Goal: Task Accomplishment & Management: Manage account settings

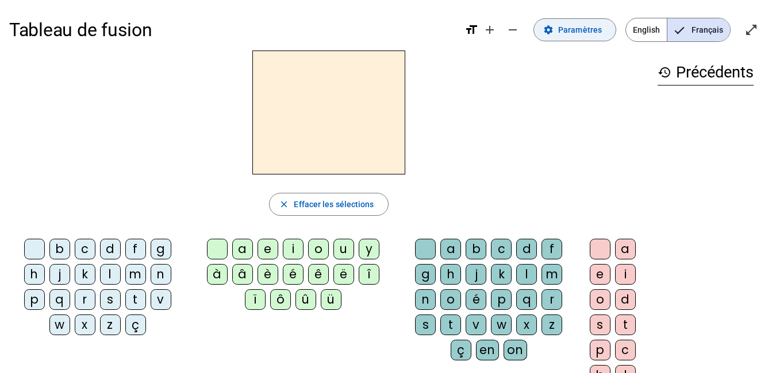
click at [558, 30] on span "Paramètres" at bounding box center [580, 30] width 44 height 14
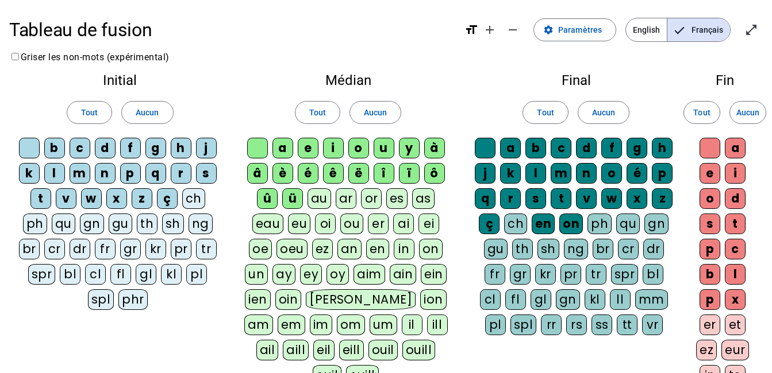
click at [51, 209] on div "t" at bounding box center [40, 198] width 21 height 21
click at [90, 184] on div "m" at bounding box center [80, 173] width 21 height 21
click at [65, 184] on div "l" at bounding box center [54, 173] width 21 height 21
click at [285, 159] on div "a" at bounding box center [282, 148] width 21 height 21
click at [313, 159] on div "e" at bounding box center [308, 148] width 21 height 21
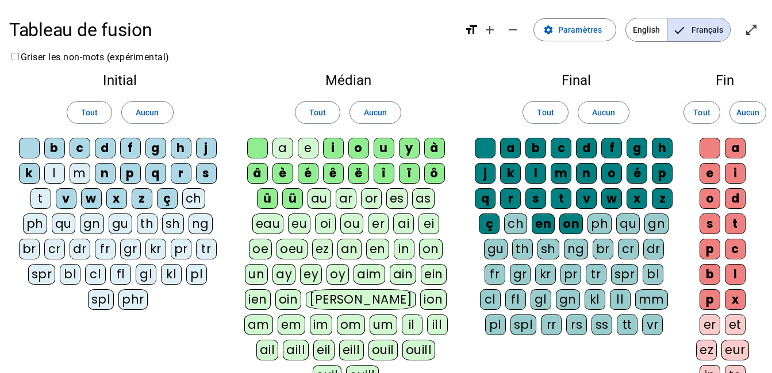
click at [394, 159] on div "u" at bounding box center [383, 148] width 21 height 21
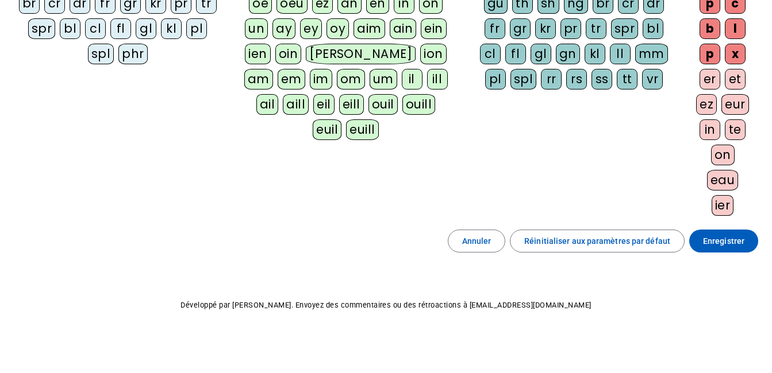
scroll to position [660, 0]
click at [718, 234] on span "Enregistrer" at bounding box center [723, 241] width 41 height 14
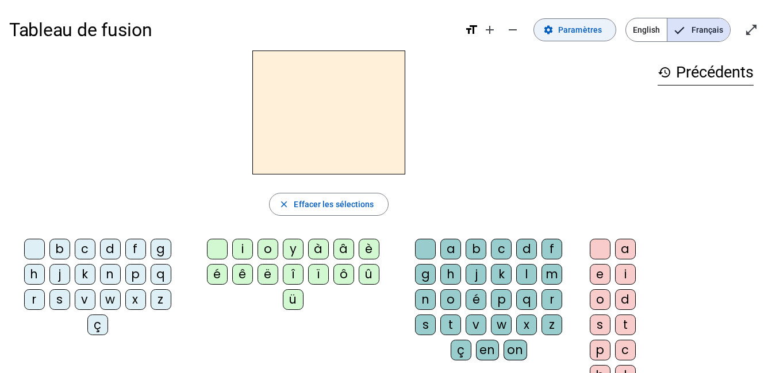
click at [558, 37] on span "Paramètres" at bounding box center [580, 30] width 44 height 14
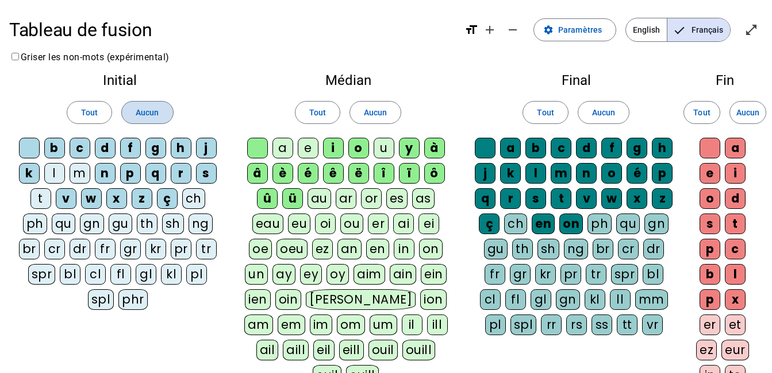
click at [155, 120] on span "Aucun" at bounding box center [147, 113] width 23 height 14
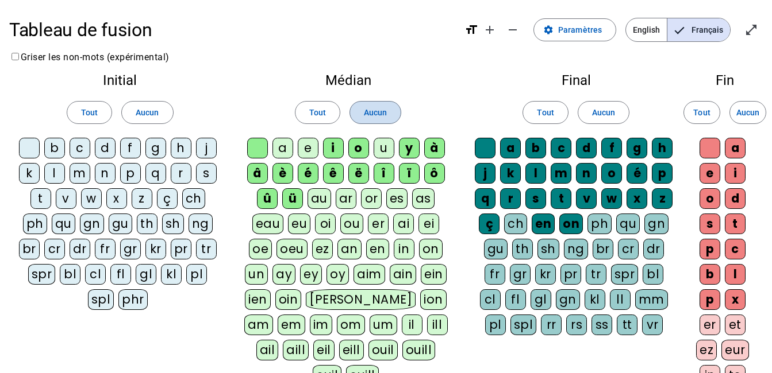
click at [380, 120] on span "Aucun" at bounding box center [375, 113] width 23 height 14
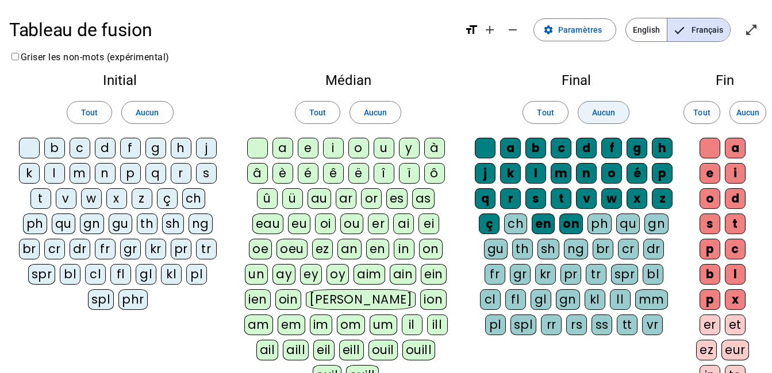
click at [592, 120] on span "Aucun" at bounding box center [603, 113] width 23 height 14
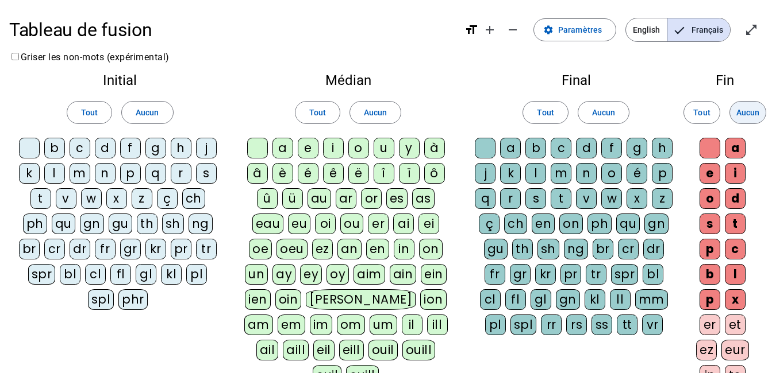
click at [741, 120] on span "Aucun" at bounding box center [747, 113] width 23 height 14
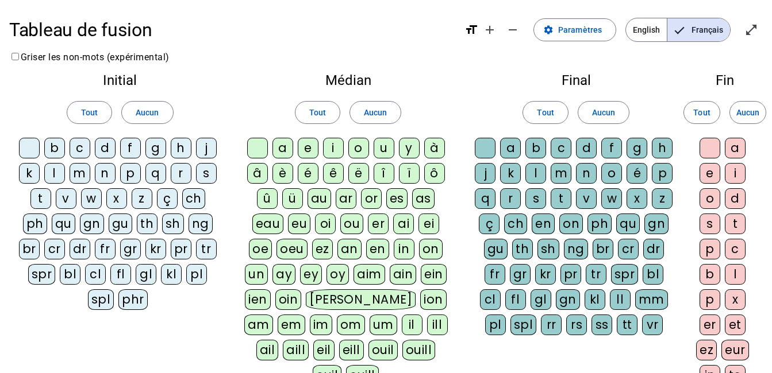
click at [285, 159] on div "a" at bounding box center [282, 148] width 21 height 21
click at [311, 159] on div "e" at bounding box center [308, 148] width 21 height 21
click at [369, 159] on div "o" at bounding box center [358, 148] width 21 height 21
click at [394, 159] on div "u" at bounding box center [383, 148] width 21 height 21
click at [65, 184] on div "l" at bounding box center [54, 173] width 21 height 21
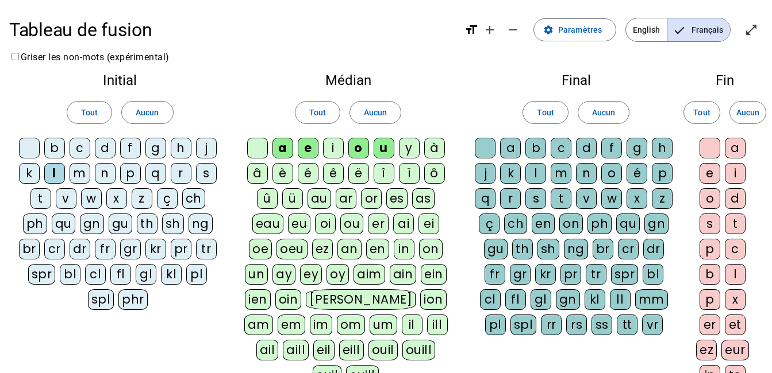
click at [90, 184] on div "m" at bounding box center [80, 173] width 21 height 21
click at [51, 209] on div "t" at bounding box center [40, 198] width 21 height 21
click at [115, 159] on div "d" at bounding box center [105, 148] width 21 height 21
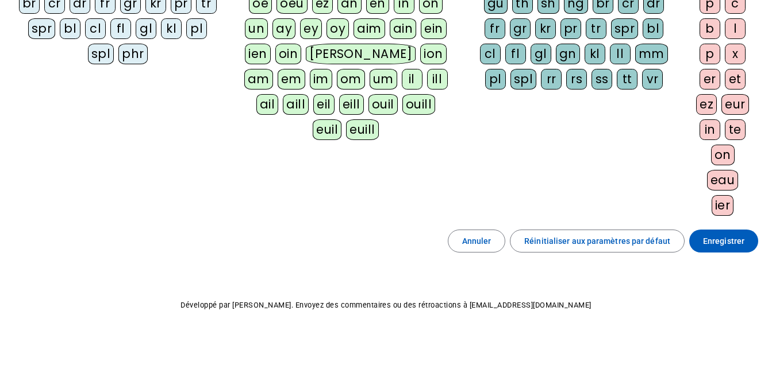
scroll to position [660, 0]
click at [711, 234] on span "Enregistrer" at bounding box center [723, 241] width 41 height 14
